Goal: Check status

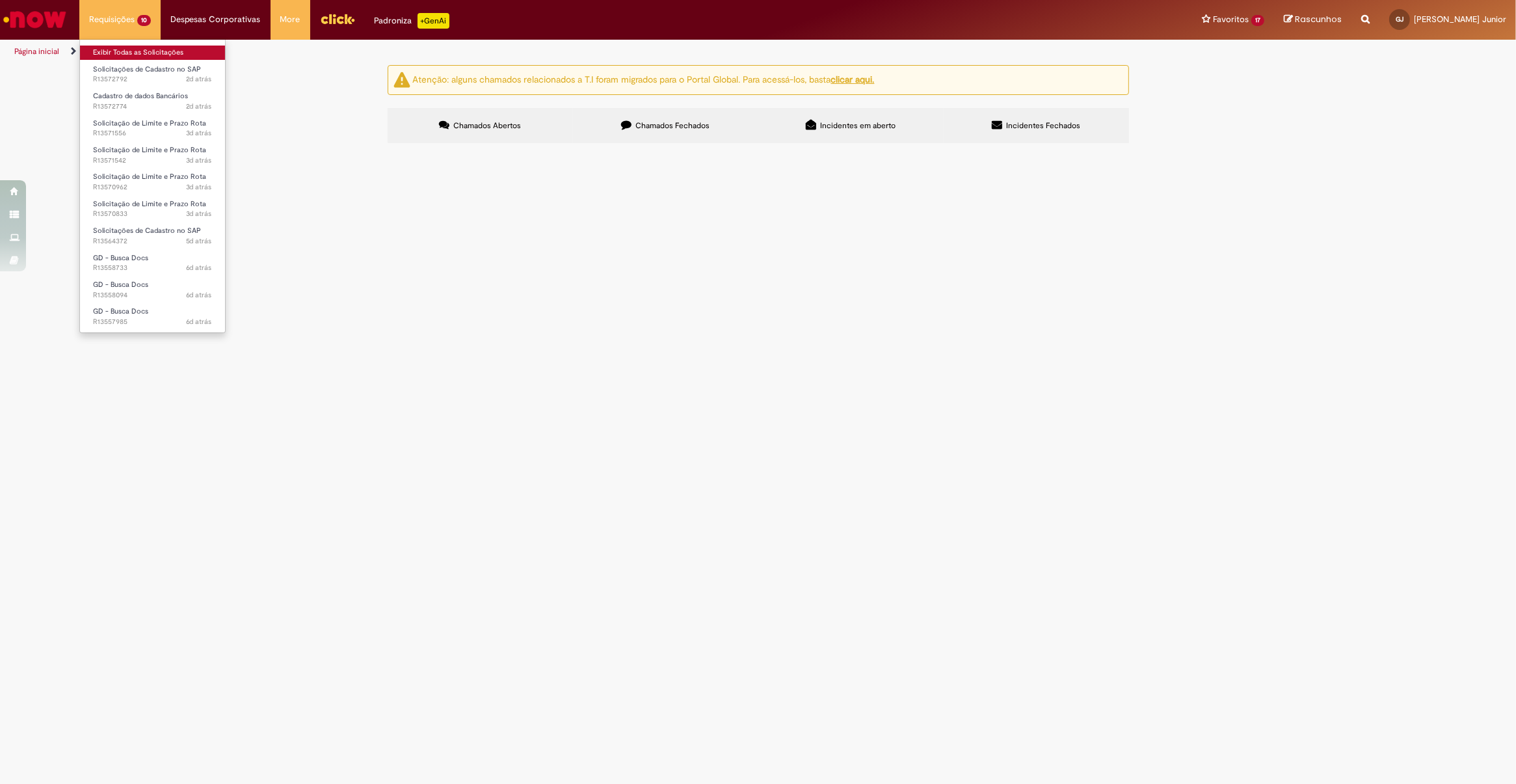
click at [124, 53] on link "Exibir Todas as Solicitações" at bounding box center [152, 53] width 145 height 14
click at [129, 50] on link "Exibir Todas as Solicitações" at bounding box center [152, 53] width 145 height 14
click at [0, 0] on span "R13572792" at bounding box center [0, 0] width 0 height 0
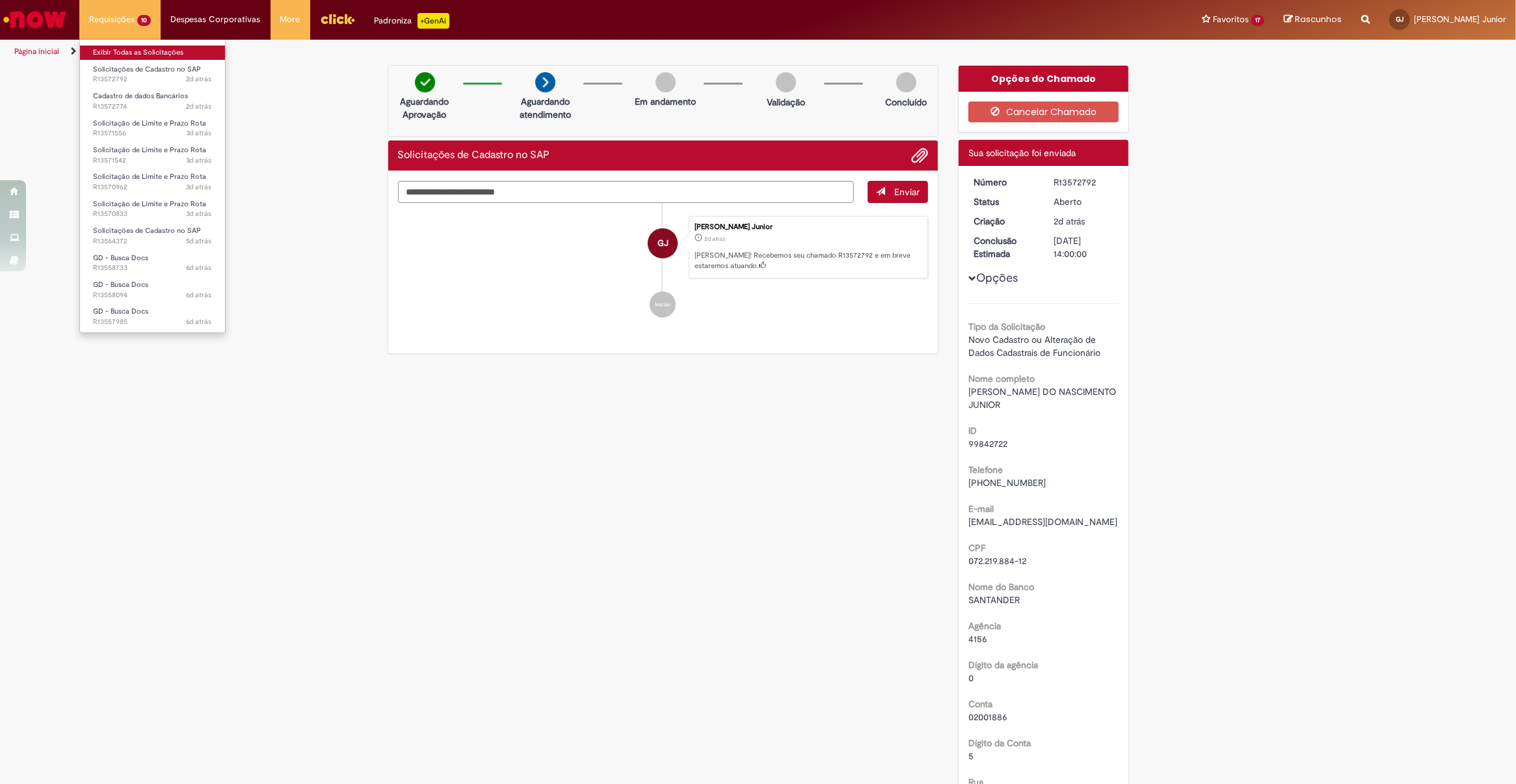
click at [143, 50] on link "Exibir Todas as Solicitações" at bounding box center [152, 53] width 145 height 14
